Goal: Answer question/provide support: Share knowledge or assist other users

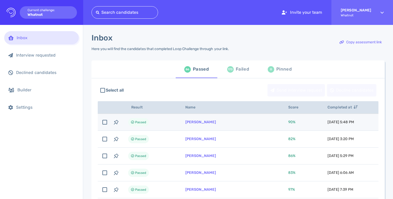
click at [235, 125] on td "Daniel Marquez" at bounding box center [230, 122] width 103 height 17
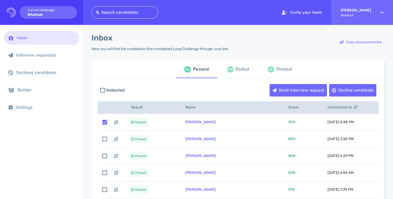
click at [152, 65] on div "86 Passed 173 Failed 0 Pinned" at bounding box center [237, 70] width 293 height 18
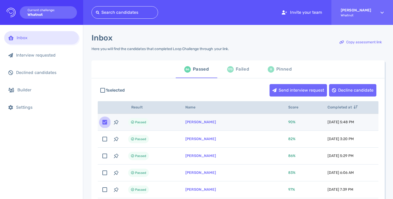
click at [103, 123] on input "checkbox" at bounding box center [104, 122] width 11 height 11
checkbox input "false"
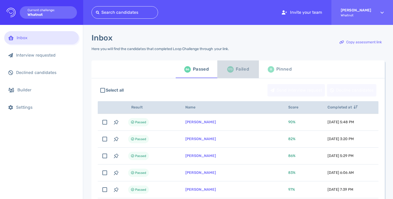
click at [232, 73] on div "173 Failed" at bounding box center [238, 69] width 22 height 15
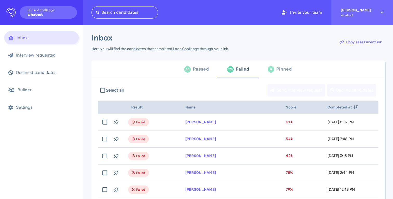
drag, startPoint x: 134, startPoint y: 75, endPoint x: 156, endPoint y: 77, distance: 21.7
click at [134, 75] on div "86 Passed 173 Failed 0 Pinned" at bounding box center [237, 70] width 293 height 18
click at [171, 75] on div "86 Passed 173 Failed 0 Pinned" at bounding box center [237, 70] width 293 height 18
click at [308, 50] on div "Inbox Here you will find the candidates that completed Loop Challenge through y…" at bounding box center [237, 45] width 293 height 24
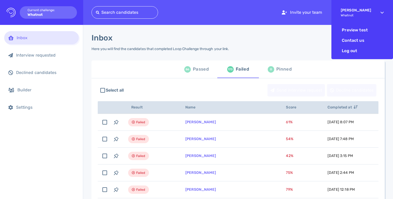
click at [368, 12] on div "Francis Garcia Whatnot" at bounding box center [356, 12] width 30 height 18
click at [356, 33] on li "Preview test" at bounding box center [362, 30] width 53 height 10
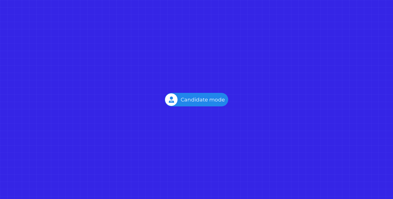
click at [181, 99] on div "Employer mode Candidate mode" at bounding box center [196, 100] width 63 height 14
drag, startPoint x: 181, startPoint y: 99, endPoint x: 242, endPoint y: 101, distance: 60.9
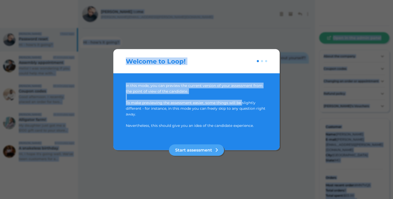
click at [204, 30] on div at bounding box center [196, 99] width 393 height 199
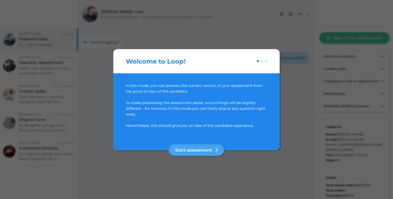
click at [245, 131] on div at bounding box center [196, 131] width 141 height 6
click at [204, 132] on div at bounding box center [196, 131] width 141 height 6
click at [203, 150] on button "Start assessment" at bounding box center [196, 149] width 55 height 11
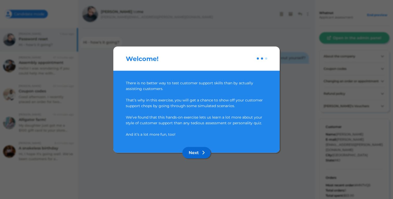
click at [200, 156] on button "Next" at bounding box center [196, 152] width 28 height 11
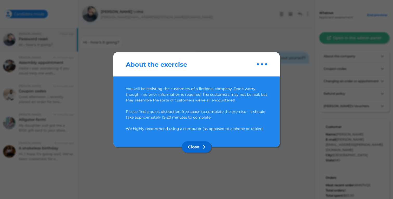
click at [197, 148] on button "Close" at bounding box center [197, 146] width 30 height 11
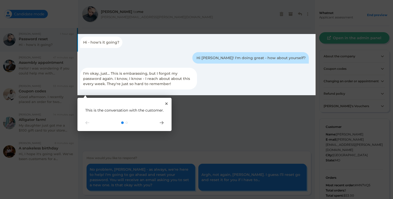
click at [21, 18] on rect at bounding box center [196, 99] width 393 height 199
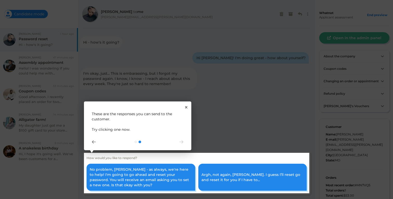
click at [21, 14] on rect at bounding box center [196, 99] width 393 height 199
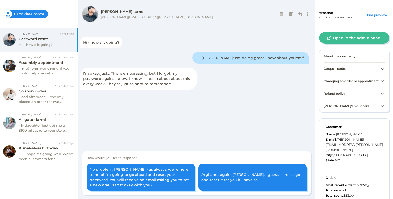
click at [21, 14] on div "Employer mode Candidate mode" at bounding box center [26, 14] width 44 height 8
click at [6, 12] on div "Employer mode Candidate mode" at bounding box center [26, 14] width 44 height 8
drag, startPoint x: 6, startPoint y: 12, endPoint x: 58, endPoint y: 14, distance: 52.2
click at [58, 14] on div "Employer mode Candidate mode" at bounding box center [39, 14] width 70 height 28
click at [39, 12] on div "Employer mode Candidate mode" at bounding box center [26, 14] width 44 height 8
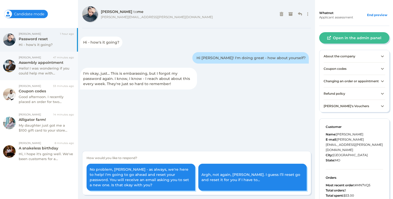
click at [41, 63] on div "Assembly appointment" at bounding box center [46, 62] width 55 height 5
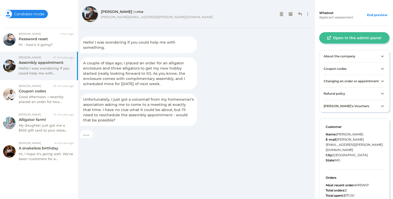
scroll to position [32, 0]
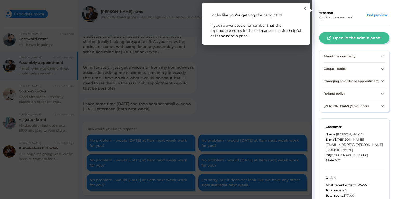
click at [303, 8] on div "1 Looks like you're getting the hang of it! If you're ever stuck, remember that…" at bounding box center [255, 24] width 107 height 42
click at [304, 9] on icon "Close Tour" at bounding box center [305, 8] width 2 height 2
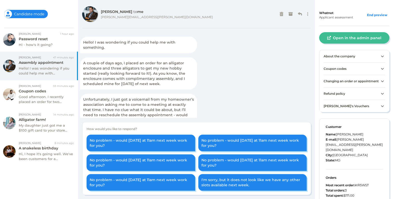
scroll to position [0, 0]
click at [49, 41] on div "David Edwards 1 hour ago Password reset Hi - how's it going?" at bounding box center [46, 39] width 55 height 15
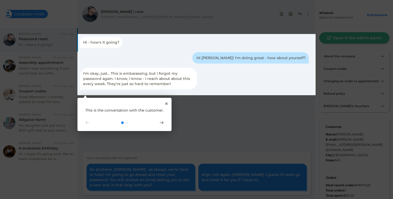
click at [164, 124] on div "1 This is the conversation with the customer." at bounding box center [124, 114] width 94 height 33
click at [163, 124] on icon "Go to next step" at bounding box center [162, 122] width 4 height 3
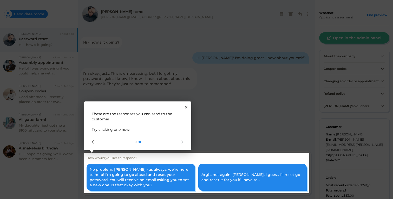
click at [180, 142] on icon "Go to next step" at bounding box center [181, 142] width 4 height 3
click at [186, 103] on div "2 These are the responses you can send to the customer. Try clicking one now." at bounding box center [137, 126] width 107 height 49
click at [187, 108] on icon "Close Tour" at bounding box center [186, 107] width 2 height 2
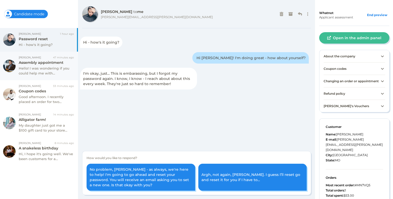
click at [41, 72] on div "Hello! I was wondering if you could help me with..." at bounding box center [46, 71] width 55 height 10
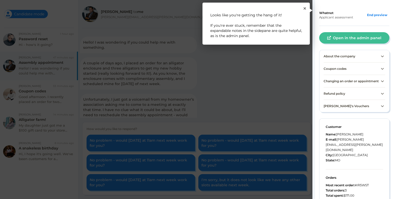
scroll to position [32, 0]
click at [306, 8] on div "1 Looks like you're getting the hang of it! If you're ever stuck, remember that…" at bounding box center [255, 24] width 107 height 42
click at [305, 8] on icon "Close Tour" at bounding box center [305, 8] width 2 height 2
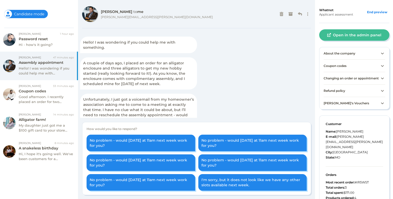
scroll to position [0, 0]
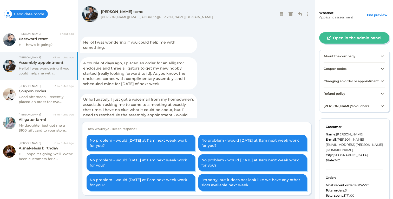
click at [370, 83] on span "Changing an order or appointment" at bounding box center [351, 81] width 55 height 4
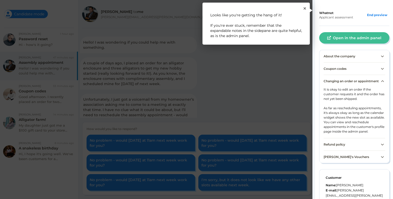
click at [343, 39] on rect at bounding box center [353, 102] width 83 height 205
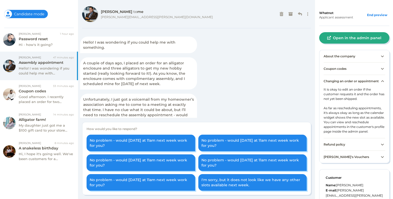
click at [342, 40] on button "Open in the admin panel" at bounding box center [354, 37] width 70 height 11
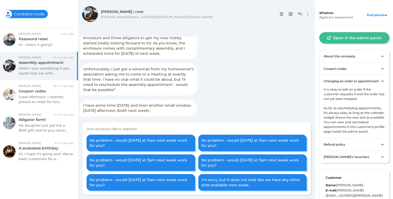
scroll to position [32, 0]
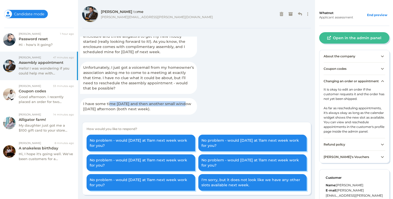
drag, startPoint x: 113, startPoint y: 104, endPoint x: 191, endPoint y: 106, distance: 78.3
click at [191, 106] on div "I have some time on Thursday and then another small window Friday afternoon (bo…" at bounding box center [138, 106] width 117 height 17
drag, startPoint x: 117, startPoint y: 108, endPoint x: 163, endPoint y: 110, distance: 45.3
click at [163, 110] on div "I have some time on Thursday and then another small window Friday afternoon (bo…" at bounding box center [138, 106] width 117 height 17
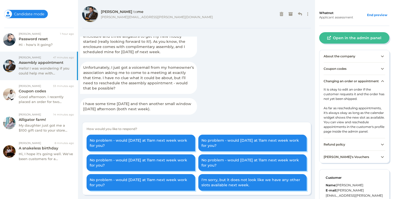
click at [163, 110] on div "I have some time on Thursday and then another small window Friday afternoon (bo…" at bounding box center [138, 106] width 117 height 17
drag, startPoint x: 241, startPoint y: 65, endPoint x: 225, endPoint y: 93, distance: 32.6
click at [241, 65] on div "Hello! I was wondering if you could help me with something. A couple of days ag…" at bounding box center [196, 77] width 233 height 81
click at [274, 107] on div "Hello! I was wondering if you could help me with something. A couple of days ag…" at bounding box center [196, 77] width 233 height 81
click at [44, 92] on div "Coupon codes" at bounding box center [46, 91] width 55 height 5
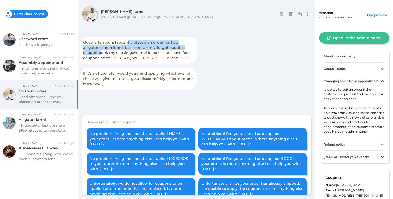
drag, startPoint x: 126, startPoint y: 43, endPoint x: 182, endPoint y: 47, distance: 56.5
click at [182, 47] on span "Good afternoon. I recently placed an order for two alligators and a lizard, but…" at bounding box center [137, 50] width 109 height 20
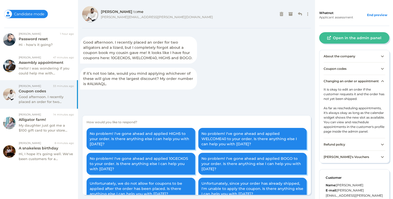
drag, startPoint x: 180, startPoint y: 50, endPoint x: 122, endPoint y: 51, distance: 58.5
click at [180, 51] on span "Good afternoon. I recently placed an order for two alligators and a lizard, but…" at bounding box center [137, 50] width 109 height 20
drag, startPoint x: 117, startPoint y: 48, endPoint x: 154, endPoint y: 50, distance: 36.9
click at [154, 50] on span "Good afternoon. I recently placed an order for two alligators and a lizard, but…" at bounding box center [137, 50] width 109 height 20
click at [154, 50] on div "Good afternoon. I recently placed an order for two alligators and a lizard, but…" at bounding box center [138, 50] width 117 height 27
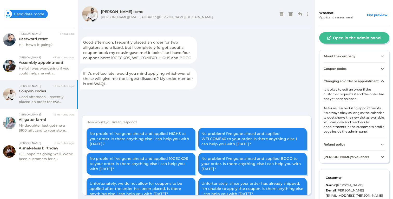
drag, startPoint x: 156, startPoint y: 48, endPoint x: 183, endPoint y: 49, distance: 26.6
click at [183, 49] on span "Good afternoon. I recently placed an order for two alligators and a lizard, but…" at bounding box center [137, 50] width 109 height 20
drag, startPoint x: 97, startPoint y: 53, endPoint x: 157, endPoint y: 57, distance: 59.6
click at [157, 57] on span "Good afternoon. I recently placed an order for two alligators and a lizard, but…" at bounding box center [137, 50] width 109 height 20
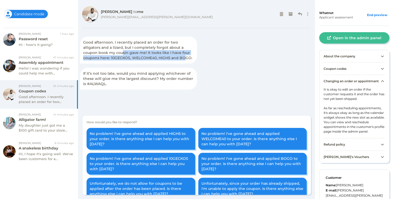
click at [157, 57] on span "Good afternoon. I recently placed an order for two alligators and a lizard, but…" at bounding box center [137, 50] width 109 height 20
drag, startPoint x: 172, startPoint y: 57, endPoint x: 198, endPoint y: 59, distance: 25.8
click at [198, 59] on div "Good afternoon. I recently placed an order for two alligators and a lizard, but…" at bounding box center [196, 65] width 233 height 56
drag, startPoint x: 198, startPoint y: 59, endPoint x: 163, endPoint y: 60, distance: 34.9
click at [198, 59] on div "Good afternoon. I recently placed an order for two alligators and a lizard, but…" at bounding box center [196, 65] width 233 height 56
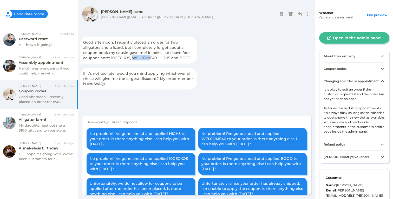
drag, startPoint x: 105, startPoint y: 58, endPoint x: 124, endPoint y: 57, distance: 18.5
click at [123, 57] on span "Good afternoon. I recently placed an order for two alligators and a lizard, but…" at bounding box center [137, 50] width 109 height 20
click at [82, 57] on div "Good afternoon. I recently placed an order for two alligators and a lizard, but…" at bounding box center [138, 50] width 117 height 27
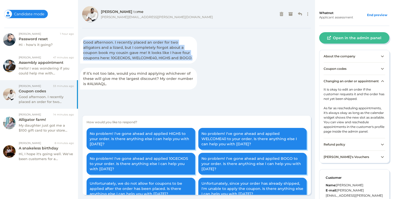
click at [82, 57] on div "Good afternoon. I recently placed an order for two alligators and a lizard, but…" at bounding box center [138, 50] width 117 height 27
click at [96, 59] on span "Good afternoon. I recently placed an order for two alligators and a lizard, but…" at bounding box center [137, 50] width 109 height 20
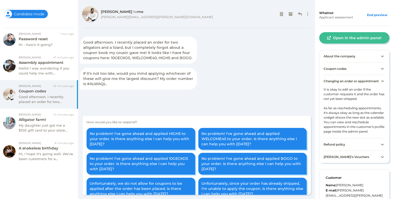
click at [342, 69] on span "Coupon codes" at bounding box center [335, 69] width 23 height 4
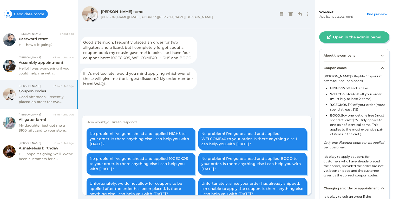
scroll to position [5, 0]
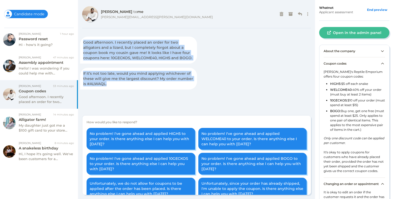
drag, startPoint x: 83, startPoint y: 43, endPoint x: 198, endPoint y: 91, distance: 123.6
click at [197, 90] on div "Good afternoon. I recently placed an order for two alligators and a lizard, but…" at bounding box center [196, 65] width 233 height 56
click at [198, 91] on div "Good afternoon. I recently placed an order for two alligators and a lizard, but…" at bounding box center [196, 65] width 233 height 56
drag, startPoint x: 327, startPoint y: 78, endPoint x: 380, endPoint y: 132, distance: 75.5
click at [380, 132] on div "Max's Reptile Emporium offers four coupon codes: HIGH5: $5 off each snake WELCO…" at bounding box center [355, 124] width 62 height 108
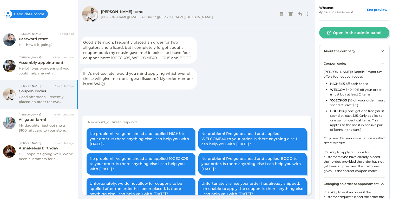
click at [376, 132] on li "BOGO: Buy one, get one free (must spend at least $25. Only applies to one pair …" at bounding box center [357, 121] width 55 height 25
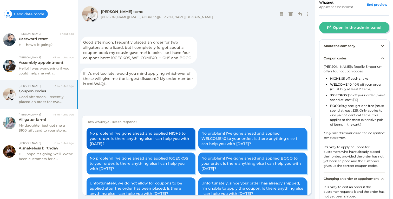
scroll to position [0, 0]
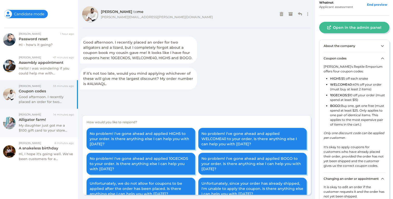
click at [49, 115] on div "Addison Hill 14 minutes ago Alligator farm! My daughter just got me a $100 gift…" at bounding box center [46, 123] width 55 height 20
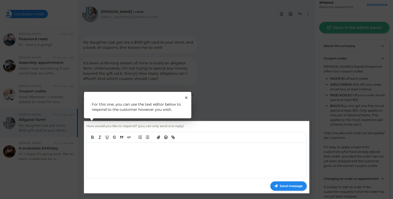
click at [184, 100] on div "1 For this one, you can use the text editor below to respond to the customer ho…" at bounding box center [137, 105] width 107 height 27
click at [185, 97] on icon "Close Tour" at bounding box center [186, 98] width 2 height 2
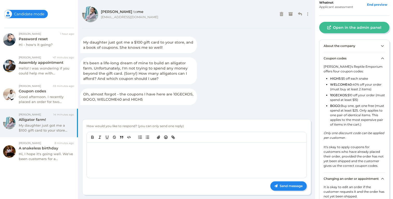
click at [189, 163] on div at bounding box center [197, 160] width 220 height 35
click at [37, 98] on div "Good afternoon. I recently placed an order for two..." at bounding box center [46, 100] width 55 height 10
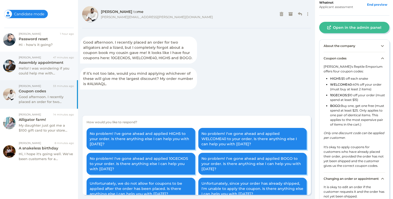
click at [46, 72] on div "Hello! I was wondering if you could help me with..." at bounding box center [46, 71] width 55 height 10
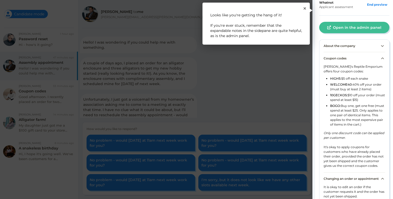
scroll to position [32, 0]
click at [40, 50] on rect at bounding box center [196, 99] width 393 height 199
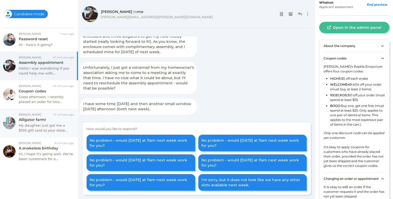
click at [44, 125] on div "My daughter just got me a $100 gift card to your store..." at bounding box center [46, 128] width 55 height 10
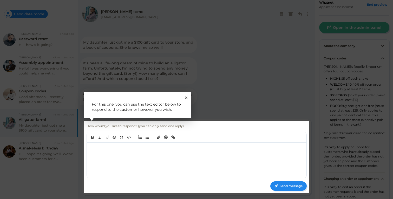
drag, startPoint x: 159, startPoint y: 153, endPoint x: 161, endPoint y: 148, distance: 5.5
click at [159, 153] on rect at bounding box center [196, 157] width 225 height 73
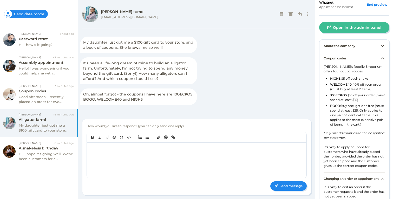
click at [151, 161] on div at bounding box center [197, 160] width 220 height 35
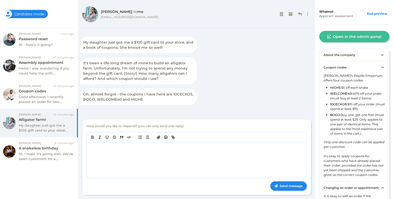
scroll to position [0, 0]
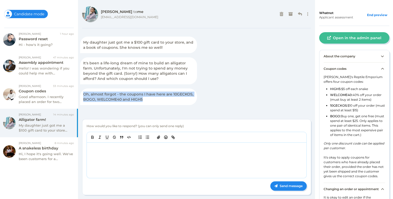
drag, startPoint x: 97, startPoint y: 91, endPoint x: 171, endPoint y: 97, distance: 73.6
click at [171, 97] on div "Oh, almost forgot - the coupons I have here are 10GECKOS, BOGO, WELCOME40 and H…" at bounding box center [138, 97] width 117 height 17
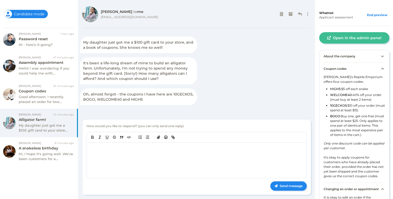
click at [102, 63] on span "It's been a life-long dream of mine to build an alligator farm. Unfortunately, …" at bounding box center [135, 71] width 104 height 20
drag, startPoint x: 91, startPoint y: 46, endPoint x: 159, endPoint y: 48, distance: 68.1
click at [159, 48] on span "My daughter just got me a $100 gift card to your store, and a book of coupons. …" at bounding box center [138, 45] width 110 height 10
drag, startPoint x: 159, startPoint y: 48, endPoint x: 107, endPoint y: 42, distance: 52.8
click at [159, 48] on span "My daughter just got me a $100 gift card to your store, and a book of coupons. …" at bounding box center [138, 45] width 110 height 10
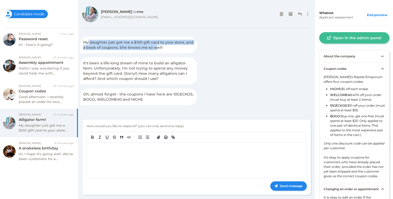
drag, startPoint x: 148, startPoint y: 44, endPoint x: 156, endPoint y: 45, distance: 8.4
click at [156, 45] on span "My daughter just got me a $100 gift card to your store, and a book of coupons. …" at bounding box center [138, 45] width 110 height 10
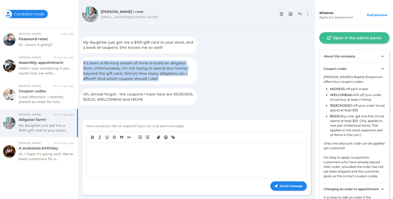
drag, startPoint x: 106, startPoint y: 65, endPoint x: 212, endPoint y: 82, distance: 107.2
click at [212, 82] on div "My daughter just got me a $100 gift card to your store, and a book of coupons. …" at bounding box center [196, 73] width 233 height 72
click at [212, 83] on div "My daughter just got me a $100 gift card to your store, and a book of coupons. …" at bounding box center [196, 73] width 233 height 72
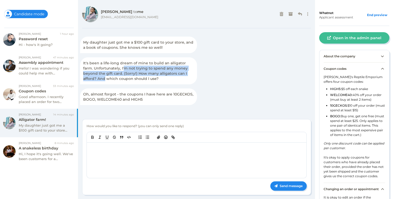
drag, startPoint x: 113, startPoint y: 68, endPoint x: 196, endPoint y: 75, distance: 83.2
click at [196, 75] on div "It's been a life-long dream of mine to build an alligator farm. Unfortunately, …" at bounding box center [138, 70] width 117 height 27
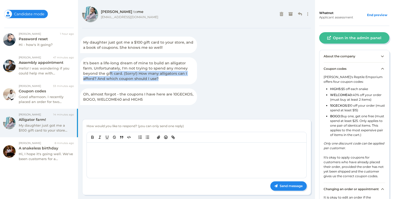
drag, startPoint x: 117, startPoint y: 73, endPoint x: 152, endPoint y: 77, distance: 35.7
click at [152, 77] on div "It's been a life-long dream of mine to build an alligator farm. Unfortunately, …" at bounding box center [138, 70] width 117 height 27
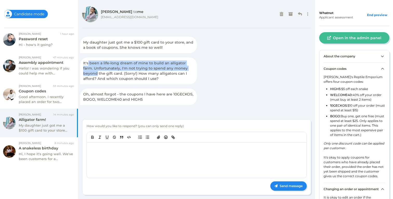
drag, startPoint x: 98, startPoint y: 63, endPoint x: 191, endPoint y: 68, distance: 93.4
click at [191, 68] on div "It's been a life-long dream of mine to build an alligator farm. Unfortunately, …" at bounding box center [138, 70] width 117 height 27
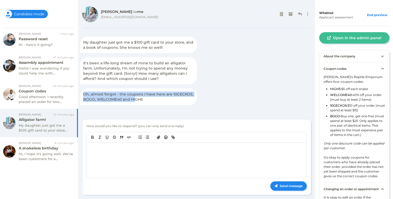
drag, startPoint x: 84, startPoint y: 96, endPoint x: 134, endPoint y: 98, distance: 50.2
click at [134, 98] on span "Oh, almost forgot - the coupons I have here are 10GECKOS, BOGO, WELCOME40 and H…" at bounding box center [138, 97] width 110 height 10
drag, startPoint x: 146, startPoint y: 94, endPoint x: 157, endPoint y: 95, distance: 11.2
click at [157, 95] on span "Oh, almost forgot - the coupons I have here are 10GECKOS, BOGO, WELCOME40 and H…" at bounding box center [138, 97] width 110 height 10
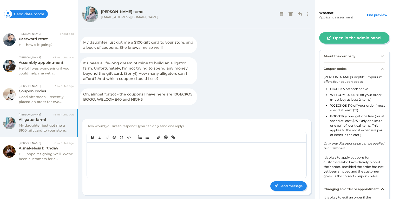
drag, startPoint x: 157, startPoint y: 95, endPoint x: 118, endPoint y: 97, distance: 39.0
click at [157, 96] on span "Oh, almost forgot - the coupons I have here are 10GECKOS, BOGO, WELCOME40 and H…" at bounding box center [138, 97] width 110 height 10
drag, startPoint x: 167, startPoint y: 97, endPoint x: 180, endPoint y: 99, distance: 12.8
click at [180, 99] on div "Oh, almost forgot - the coupons I have here are 10GECKOS, BOGO, WELCOME40 and H…" at bounding box center [138, 97] width 117 height 17
drag, startPoint x: 180, startPoint y: 99, endPoint x: 147, endPoint y: 95, distance: 32.9
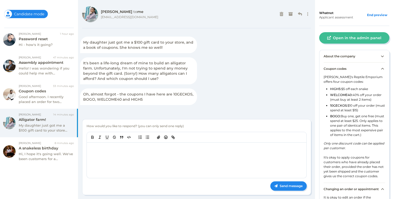
click at [179, 99] on div "Oh, almost forgot - the coupons I have here are 10GECKOS, BOGO, WELCOME40 and H…" at bounding box center [138, 97] width 117 height 17
drag, startPoint x: 161, startPoint y: 95, endPoint x: 172, endPoint y: 97, distance: 11.3
click at [174, 96] on div "Oh, almost forgot - the coupons I have here are 10GECKOS, BOGO, WELCOME40 and H…" at bounding box center [138, 97] width 117 height 17
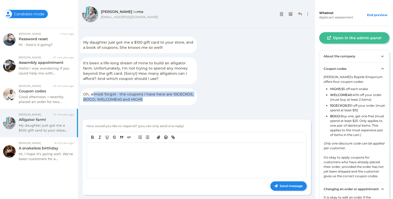
drag, startPoint x: 143, startPoint y: 98, endPoint x: 159, endPoint y: 100, distance: 15.4
click at [159, 100] on div "Oh, almost forgot - the coupons I have here are 10GECKOS, BOGO, WELCOME40 and H…" at bounding box center [138, 97] width 117 height 17
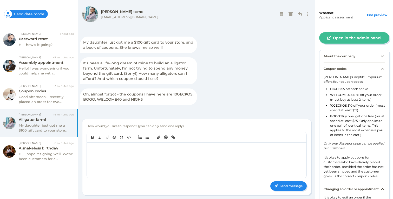
drag, startPoint x: 159, startPoint y: 100, endPoint x: 151, endPoint y: 101, distance: 7.9
click at [158, 101] on div "Oh, almost forgot - the coupons I have here are 10GECKOS, BOGO, WELCOME40 and H…" at bounding box center [138, 97] width 117 height 17
click at [180, 79] on div "It's been a life-long dream of mine to build an alligator farm. Unfortunately, …" at bounding box center [138, 70] width 117 height 27
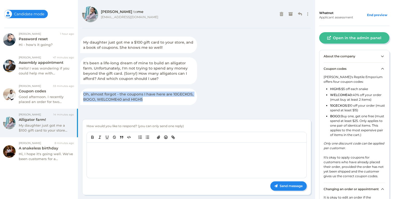
click at [194, 100] on div "Oh, almost forgot - the coupons I have here are 10GECKOS, BOGO, WELCOME40 and H…" at bounding box center [138, 97] width 117 height 17
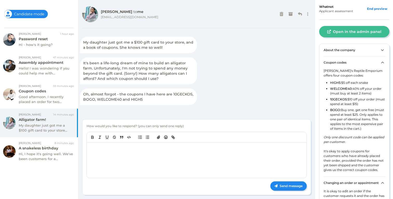
scroll to position [8, 0]
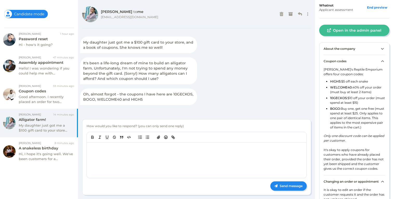
click at [377, 62] on div "Coupon codes" at bounding box center [355, 61] width 62 height 12
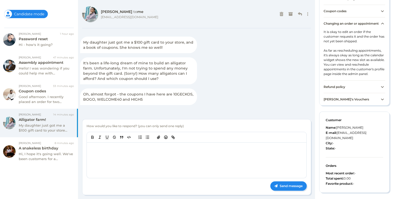
scroll to position [65, 0]
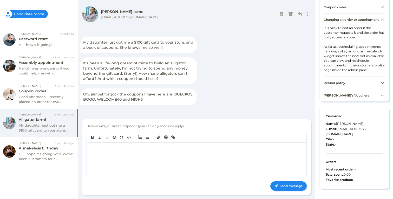
click at [341, 85] on div "Refund policy" at bounding box center [355, 83] width 62 height 12
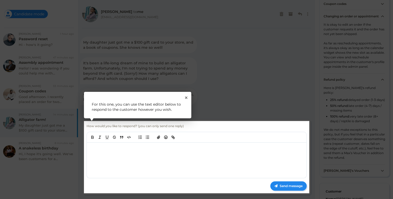
click at [378, 89] on rect at bounding box center [196, 99] width 393 height 199
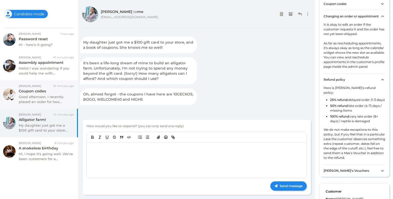
click at [34, 97] on div "Good afternoon. I recently placed an order for two..." at bounding box center [46, 100] width 55 height 10
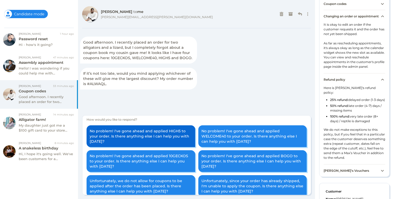
scroll to position [3, 0]
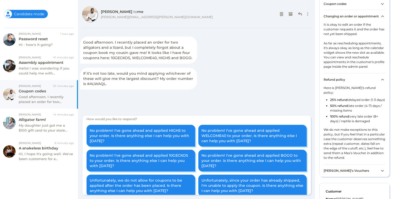
click at [45, 95] on div "Good afternoon. I recently placed an order for two..." at bounding box center [46, 100] width 55 height 10
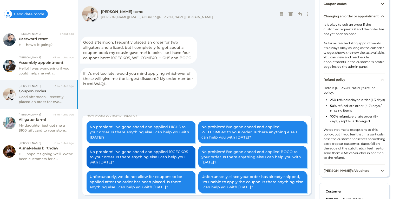
scroll to position [9, 0]
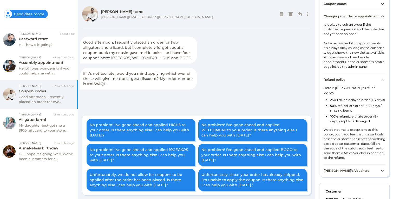
click at [382, 18] on div "Changing an order or appointment" at bounding box center [355, 16] width 62 height 12
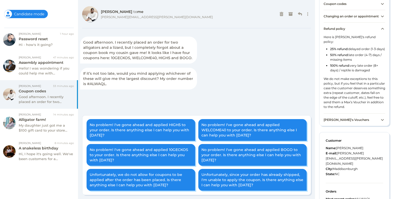
click at [379, 35] on div "Refund policy" at bounding box center [355, 28] width 62 height 12
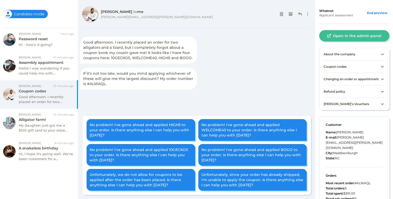
scroll to position [0, 0]
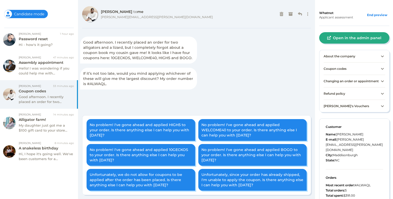
click at [351, 38] on button "Open in the admin panel" at bounding box center [354, 37] width 70 height 11
click at [373, 14] on div "End preview" at bounding box center [377, 14] width 24 height 7
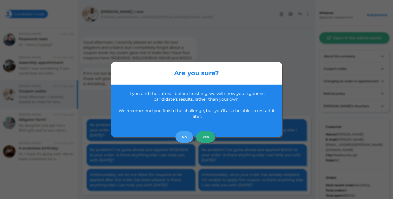
click at [206, 136] on button "Yes" at bounding box center [205, 137] width 19 height 11
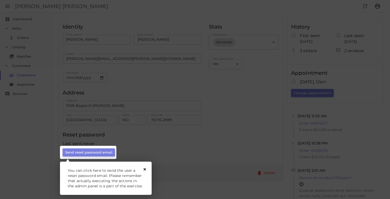
click at [144, 169] on icon "Close Tour" at bounding box center [145, 169] width 2 height 2
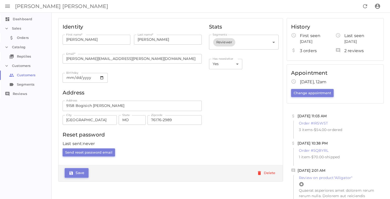
click at [363, 87] on div "Appointment [DATE], 12am Change appointment" at bounding box center [335, 84] width 97 height 39
click at [359, 86] on div "Appointment [DATE], 12am Change appointment" at bounding box center [335, 84] width 97 height 39
click at [298, 94] on button "Change appointment" at bounding box center [312, 93] width 43 height 8
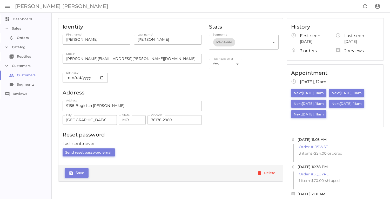
click at [350, 115] on div "Appointment [DATE], 12am [DATE], 11am [DATE], 11am [DATE], 11am [DATE], 11am [D…" at bounding box center [335, 96] width 97 height 62
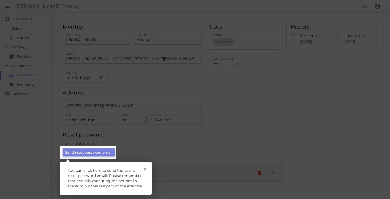
click at [127, 153] on rect at bounding box center [196, 99] width 393 height 199
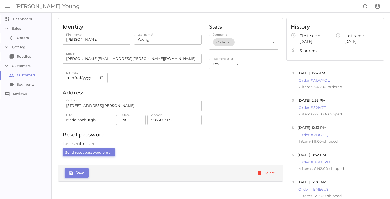
click at [23, 40] on link "Orders Orders" at bounding box center [26, 37] width 52 height 9
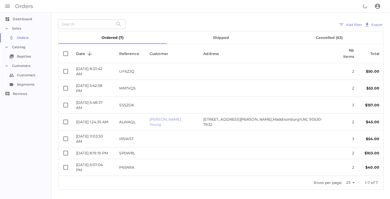
click at [20, 69] on li "Customers" at bounding box center [26, 65] width 52 height 9
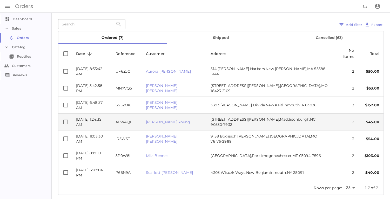
click at [132, 120] on span "ALWAQL" at bounding box center [124, 122] width 16 height 5
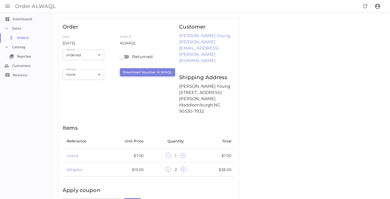
drag, startPoint x: 141, startPoint y: 44, endPoint x: 119, endPoint y: 43, distance: 22.1
click at [119, 43] on div "Date [DATE] Order # ALWAQL" at bounding box center [120, 40] width 115 height 15
click at [145, 44] on div "Order # ALWAQL" at bounding box center [148, 40] width 57 height 15
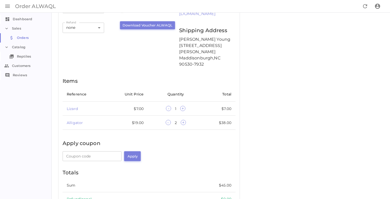
scroll to position [51, 0]
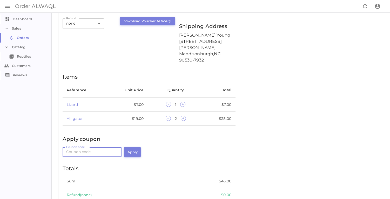
click at [91, 147] on input "Coupon code" at bounding box center [92, 152] width 59 height 10
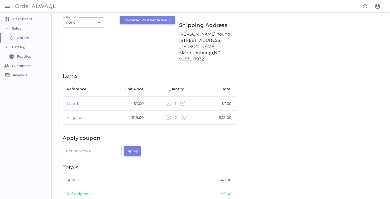
click at [151, 174] on td "Sum" at bounding box center [115, 181] width 105 height 14
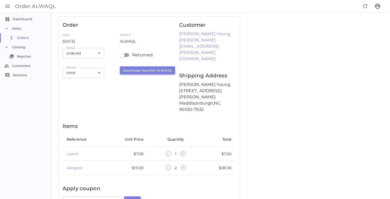
scroll to position [0, 0]
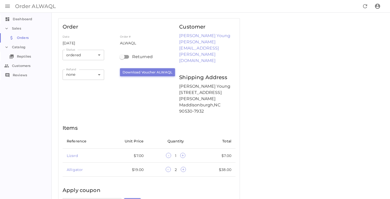
click at [296, 99] on div "Order Date [DATE] Order # ALWAQL Status ordered ordered Status ​ Refund none no…" at bounding box center [221, 155] width 326 height 274
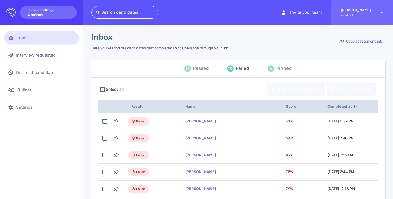
scroll to position [1, 0]
click at [195, 73] on div "86 Passed" at bounding box center [196, 68] width 24 height 15
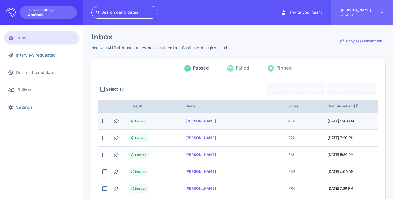
click at [230, 117] on td "[PERSON_NAME]" at bounding box center [230, 121] width 103 height 17
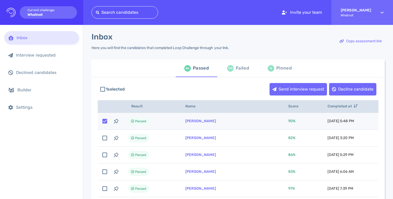
click at [227, 120] on td "[PERSON_NAME]" at bounding box center [230, 121] width 103 height 17
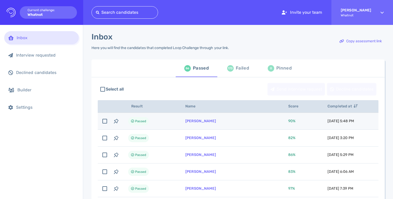
click at [200, 124] on td "[PERSON_NAME]" at bounding box center [230, 121] width 103 height 17
checkbox input "true"
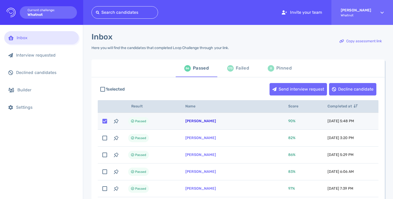
click at [200, 122] on link "[PERSON_NAME]" at bounding box center [200, 121] width 31 height 4
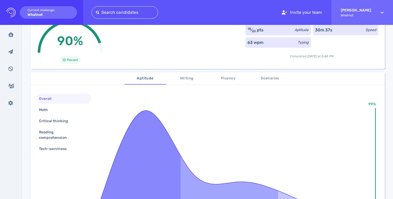
scroll to position [42, 0]
click at [45, 114] on div "Math" at bounding box center [64, 110] width 54 height 10
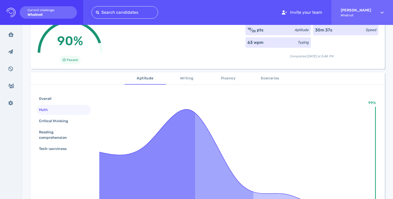
click at [46, 113] on div "Math" at bounding box center [46, 110] width 16 height 8
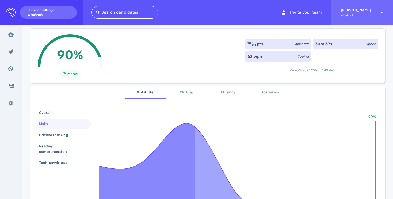
scroll to position [28, 0]
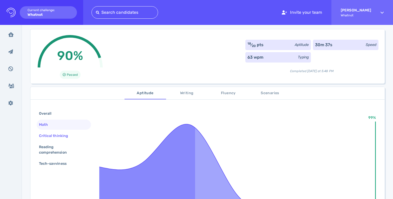
click at [53, 140] on div "Critical thinking" at bounding box center [56, 136] width 36 height 8
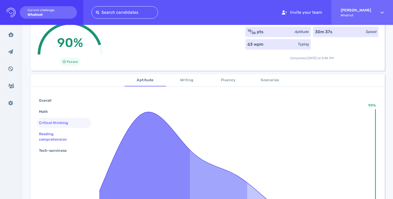
scroll to position [41, 0]
click at [273, 83] on span "Scenarios" at bounding box center [269, 80] width 35 height 6
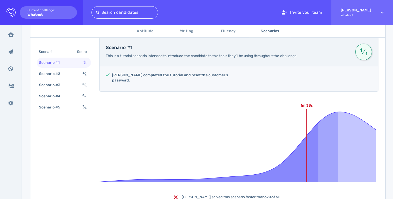
scroll to position [123, 0]
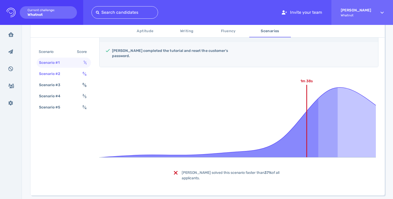
click at [55, 70] on div "Scenario #2" at bounding box center [52, 74] width 29 height 8
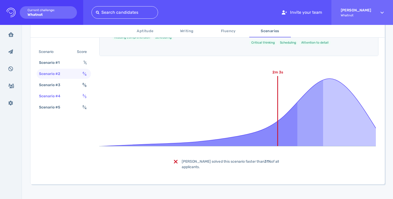
scroll to position [174, 0]
click at [60, 79] on div "Scenario Score Scenario #1 1 ⁄ 1 Scenario #2 4 ⁄ 4 Scenario #3 8 ⁄ 8 Scenario #…" at bounding box center [64, 80] width 54 height 67
click at [60, 85] on div "Scenario #3" at bounding box center [52, 85] width 29 height 8
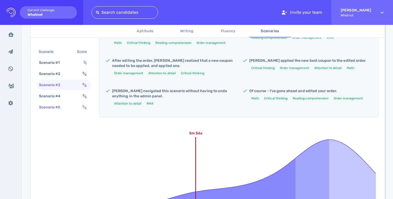
click at [70, 104] on div "Scenario #5 2 ⁄ 4" at bounding box center [64, 107] width 54 height 10
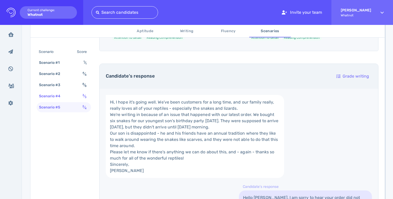
click at [71, 99] on div "Scenario #4 3 ⁄ 3" at bounding box center [64, 96] width 54 height 10
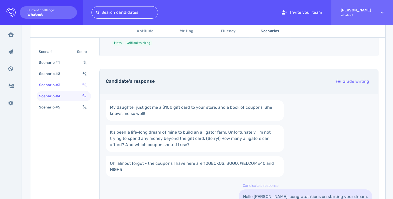
click at [70, 88] on div "Scenario #3 8 ⁄ 8" at bounding box center [64, 85] width 54 height 10
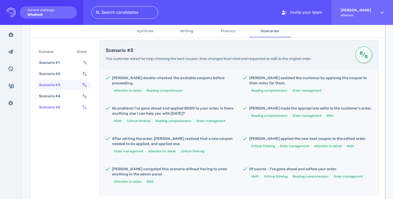
scroll to position [95, 0]
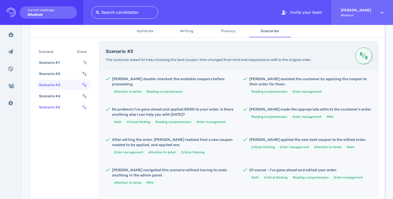
click at [71, 109] on div "Scenario #5 2 ⁄ 4" at bounding box center [64, 107] width 54 height 10
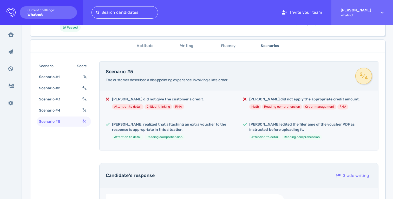
scroll to position [74, 0]
drag, startPoint x: 63, startPoint y: 109, endPoint x: 66, endPoint y: 109, distance: 3.4
click at [65, 109] on div "Scenario #4" at bounding box center [52, 111] width 29 height 8
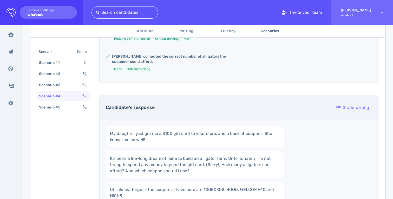
scroll to position [147, 0]
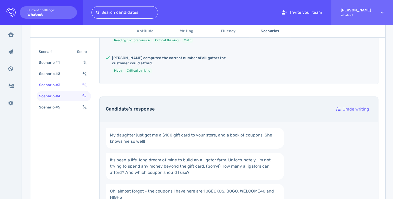
click at [67, 83] on div "Scenario #3 8 ⁄ 8" at bounding box center [64, 85] width 54 height 10
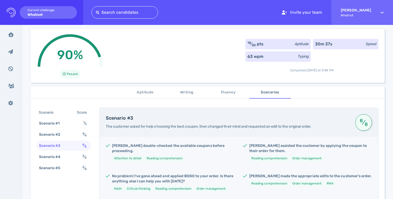
scroll to position [22, 0]
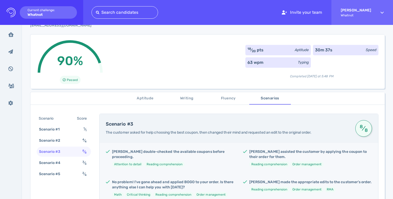
click at [233, 100] on span "Fluency" at bounding box center [228, 98] width 35 height 6
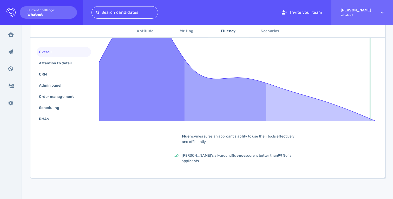
scroll to position [0, 0]
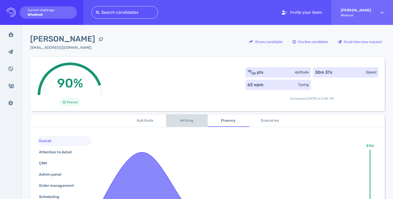
click at [188, 118] on span "Writing" at bounding box center [186, 121] width 35 height 6
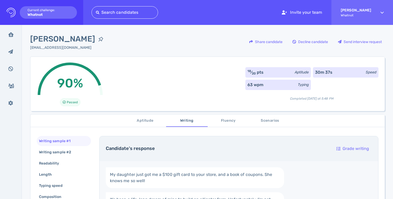
click at [148, 121] on span "Aptitude" at bounding box center [145, 121] width 35 height 6
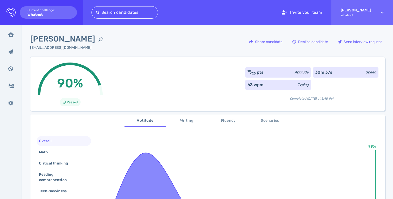
click at [180, 123] on span "Writing" at bounding box center [186, 121] width 35 height 6
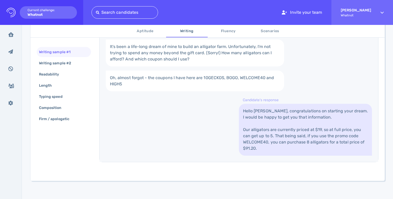
scroll to position [156, 0]
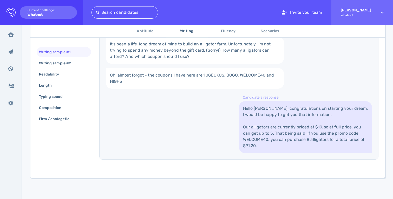
click at [268, 138] on link "Hello [PERSON_NAME], congratulations on starting your dream. I would be happy t…" at bounding box center [305, 127] width 133 height 52
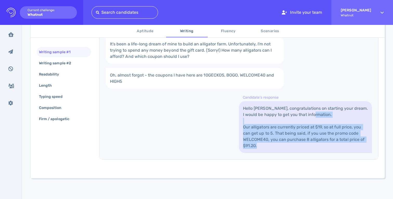
click at [268, 138] on link "Hello [PERSON_NAME], congratulations on starting your dream. I would be happy t…" at bounding box center [305, 127] width 133 height 52
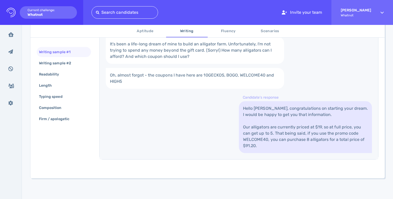
click at [283, 116] on link "Hello [PERSON_NAME], congratulations on starting your dream. I would be happy t…" at bounding box center [305, 127] width 133 height 52
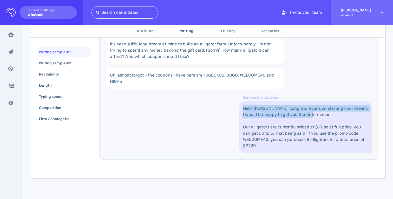
click at [283, 116] on link "Hello [PERSON_NAME], congratulations on starting your dream. I would be happy t…" at bounding box center [305, 127] width 133 height 52
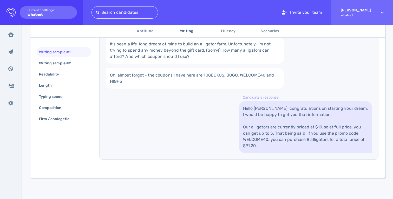
click at [281, 124] on link "Hello [PERSON_NAME], congratulations on starting your dream. I would be happy t…" at bounding box center [305, 127] width 133 height 52
click at [246, 130] on link "Hello [PERSON_NAME], congratulations on starting your dream. I would be happy t…" at bounding box center [305, 127] width 133 height 52
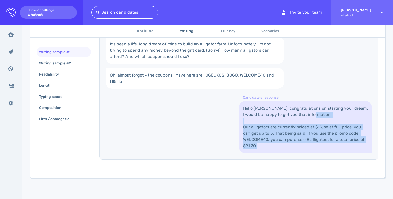
click at [246, 130] on link "Hello [PERSON_NAME], congratulations on starting your dream. I would be happy t…" at bounding box center [305, 127] width 133 height 52
